Goal: Task Accomplishment & Management: Manage account settings

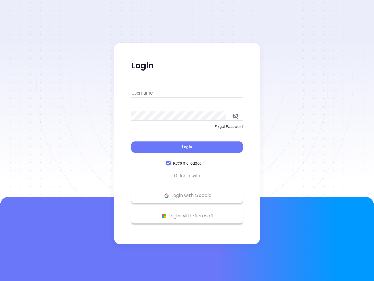
click at [187, 140] on div "Login" at bounding box center [187, 143] width 111 height 18
click at [187, 93] on input "Username" at bounding box center [187, 92] width 111 height 9
click at [236, 116] on icon "toggle password visibility" at bounding box center [235, 116] width 6 height 6
click at [187, 147] on span "Login" at bounding box center [187, 146] width 10 height 5
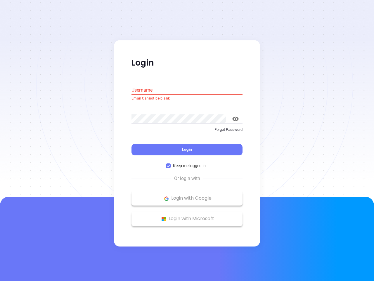
click at [187, 163] on span "Keep me logged in" at bounding box center [189, 166] width 37 height 6
click at [171, 163] on input "Keep me logged in" at bounding box center [168, 165] width 5 height 5
checkbox input "false"
click at [187, 195] on p "Login with Google" at bounding box center [186, 198] width 105 height 9
click at [187, 216] on p "Login with Microsoft" at bounding box center [186, 218] width 105 height 9
